Goal: Check status

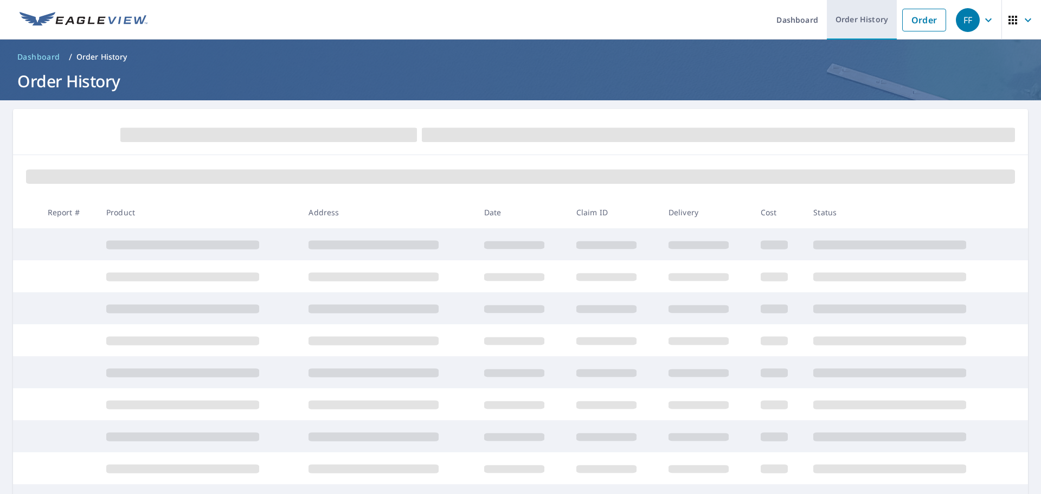
click at [859, 26] on link "Order History" at bounding box center [862, 20] width 70 height 40
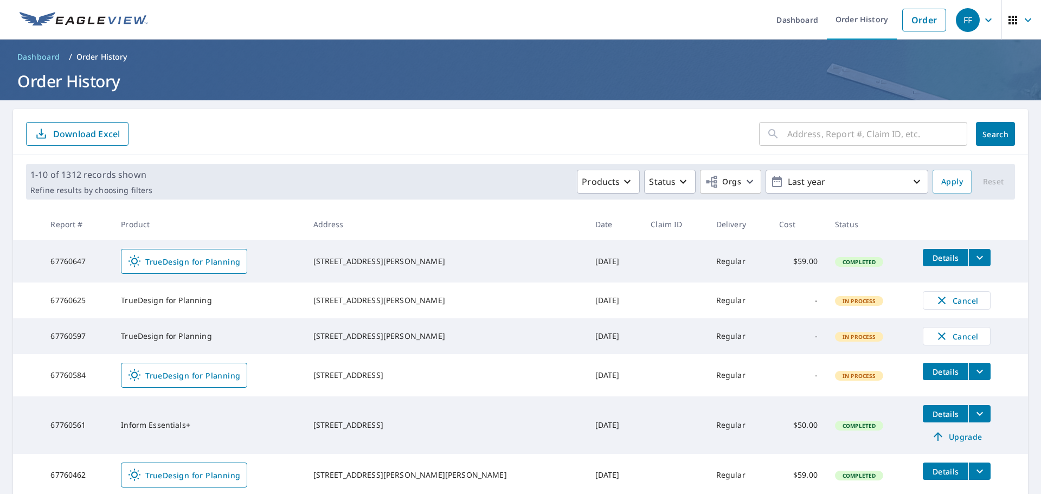
click at [811, 137] on input "text" at bounding box center [878, 134] width 180 height 30
paste input "67343970"
type input "67343970"
click at [1011, 135] on div "67343970 ​ Search Download Excel" at bounding box center [520, 132] width 1015 height 46
click at [1000, 132] on span "Search" at bounding box center [996, 134] width 22 height 10
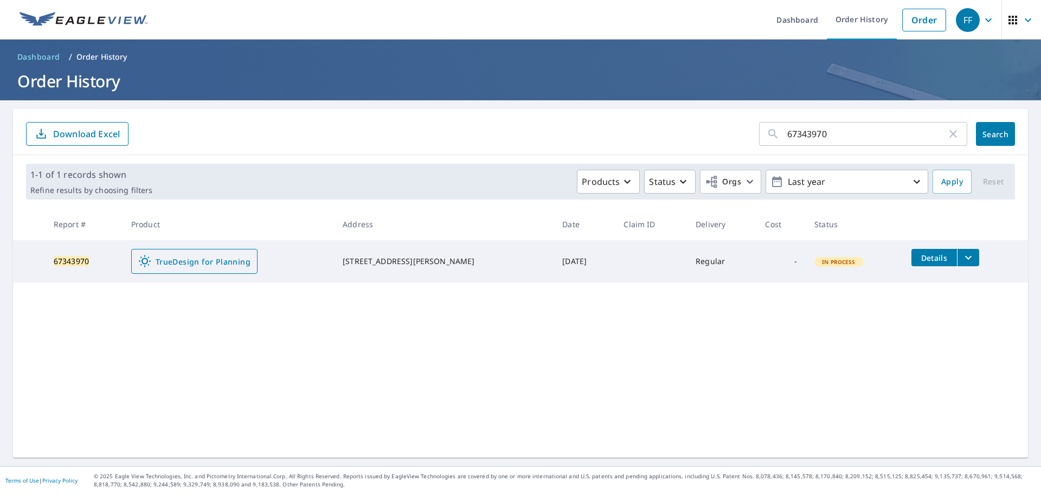
click at [219, 259] on span "TrueDesign for Planning" at bounding box center [194, 261] width 112 height 13
